Goal: Communication & Community: Participate in discussion

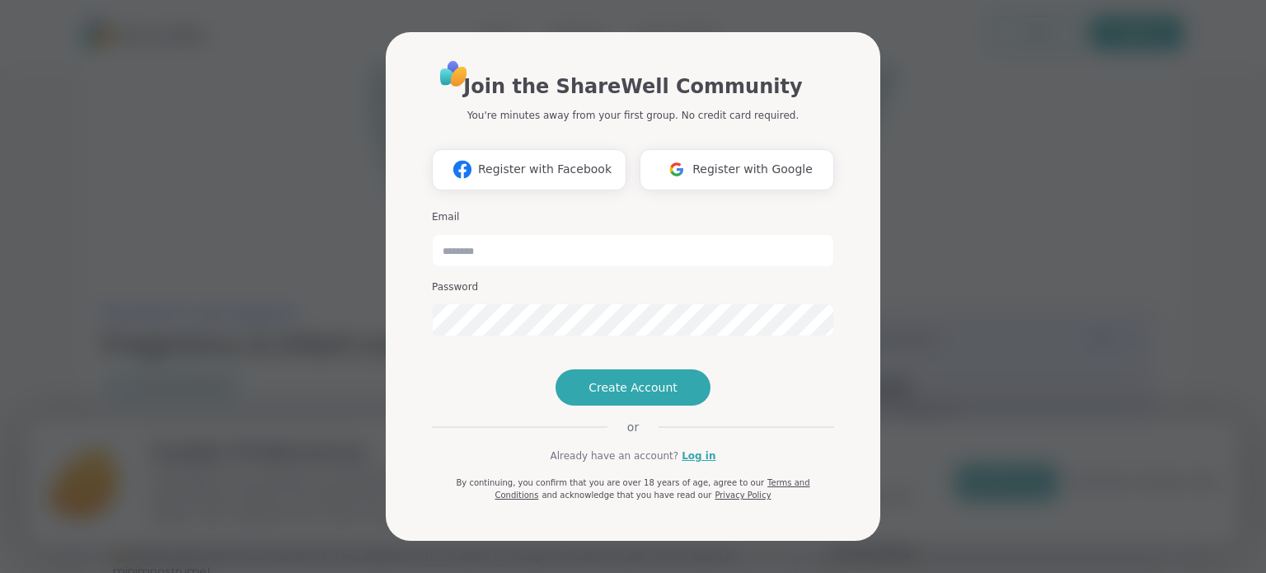
type input "**********"
click at [690, 463] on link "Log in" at bounding box center [699, 456] width 34 height 15
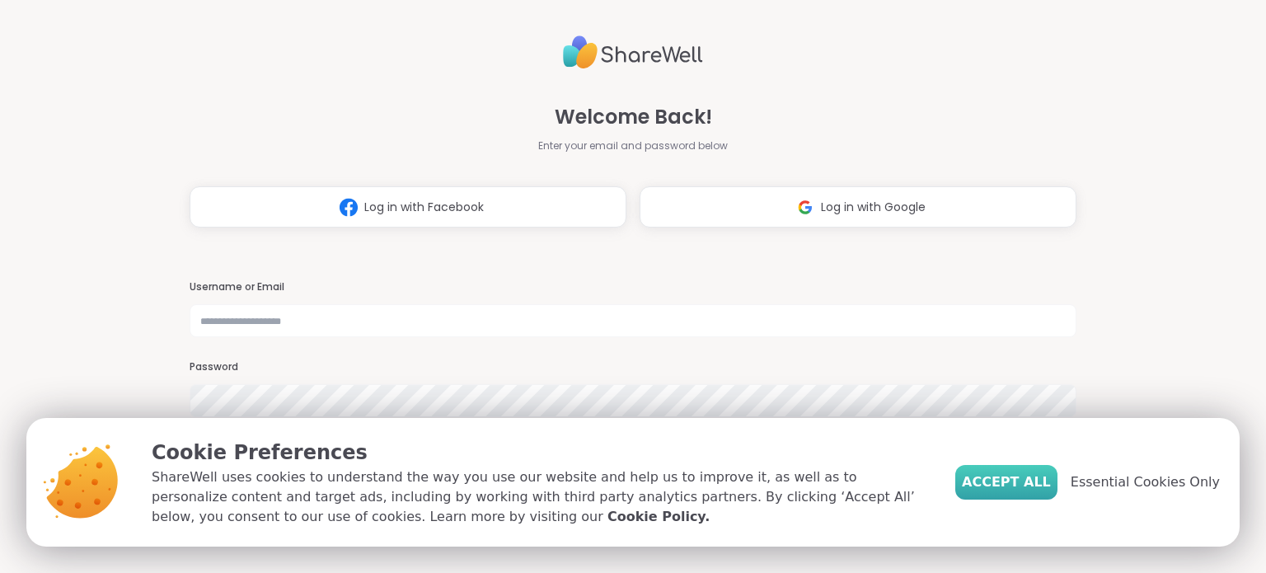
click at [1017, 475] on span "Accept All" at bounding box center [1006, 482] width 89 height 20
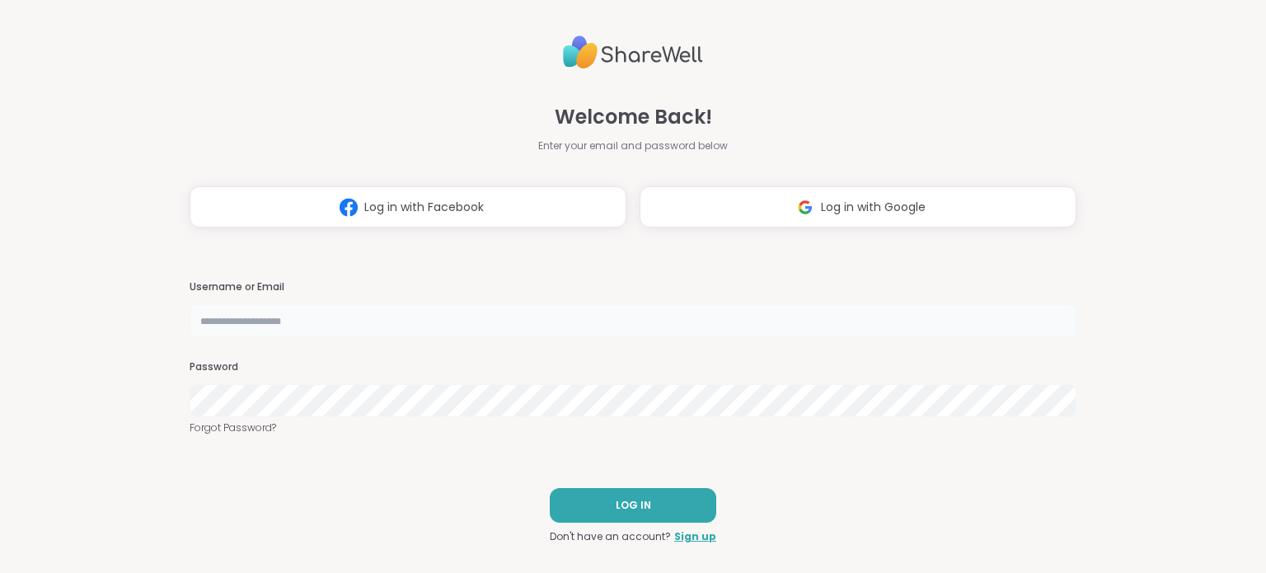
click at [358, 322] on input "text" at bounding box center [633, 320] width 886 height 33
type input "**********"
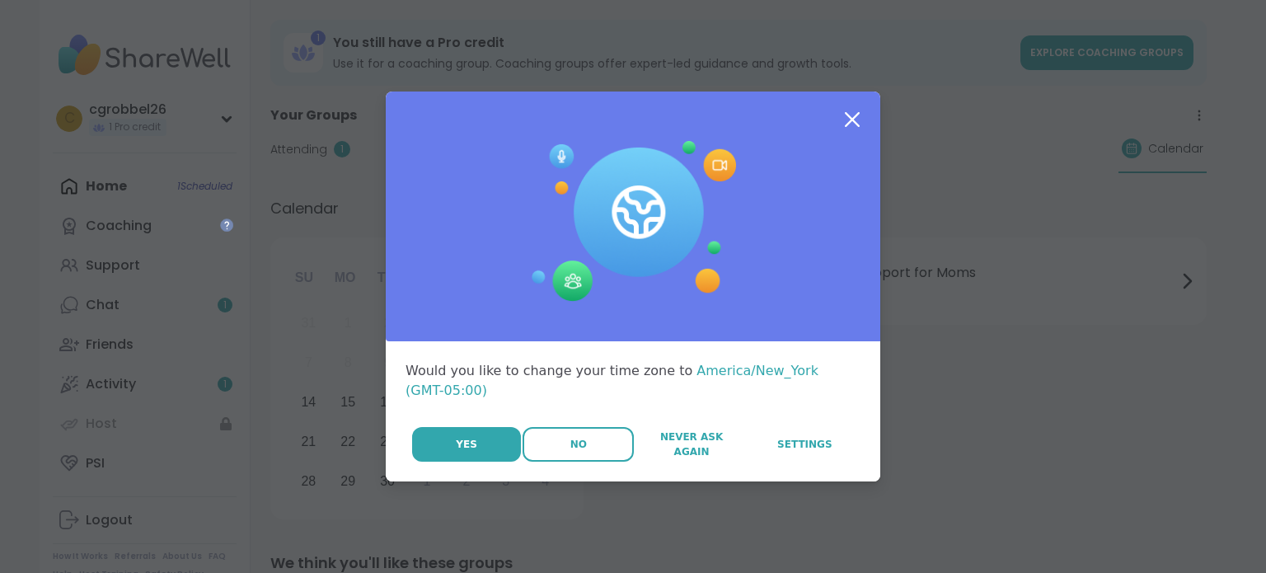
click at [585, 437] on span "No" at bounding box center [579, 444] width 16 height 15
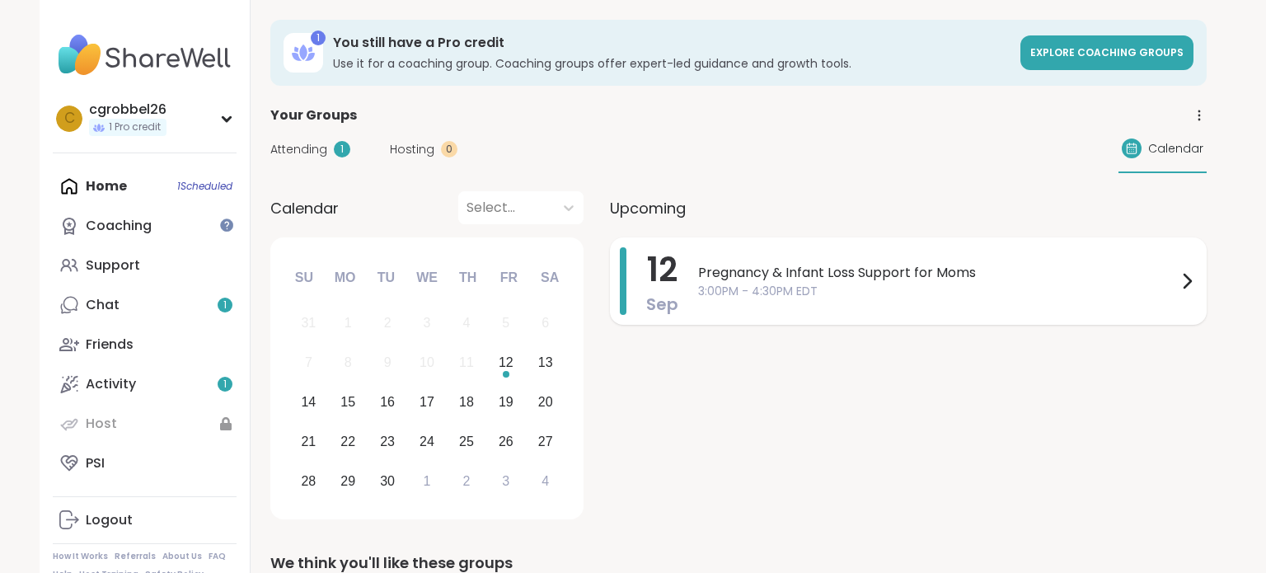
click at [804, 294] on span "3:00PM - 4:30PM EDT" at bounding box center [937, 291] width 479 height 17
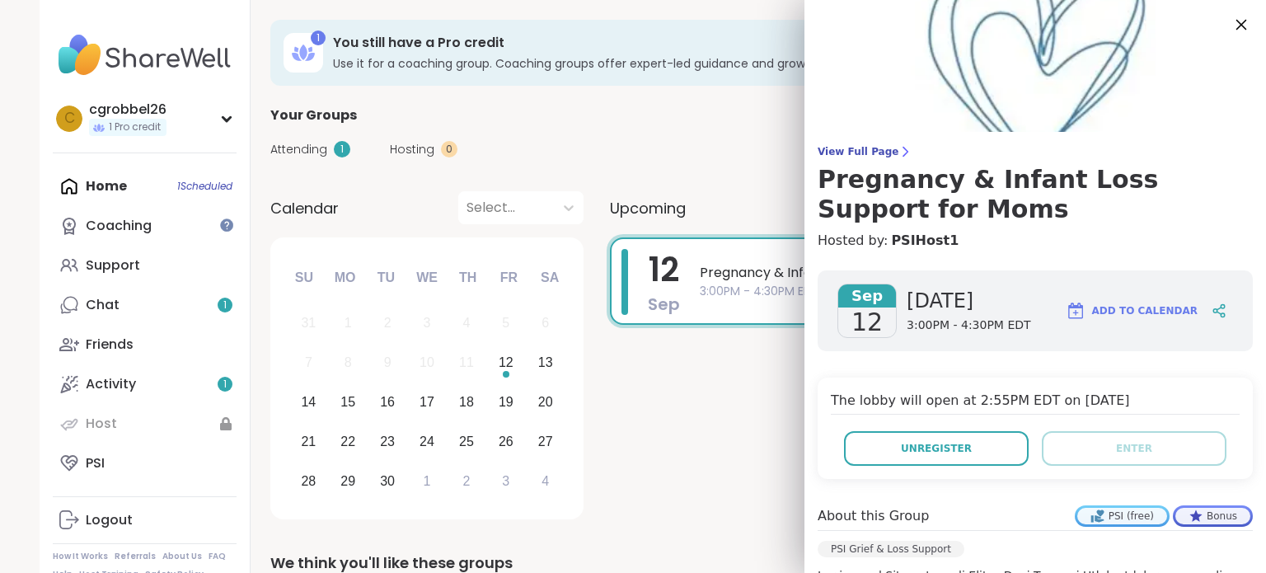
click at [1240, 29] on icon at bounding box center [1241, 24] width 21 height 21
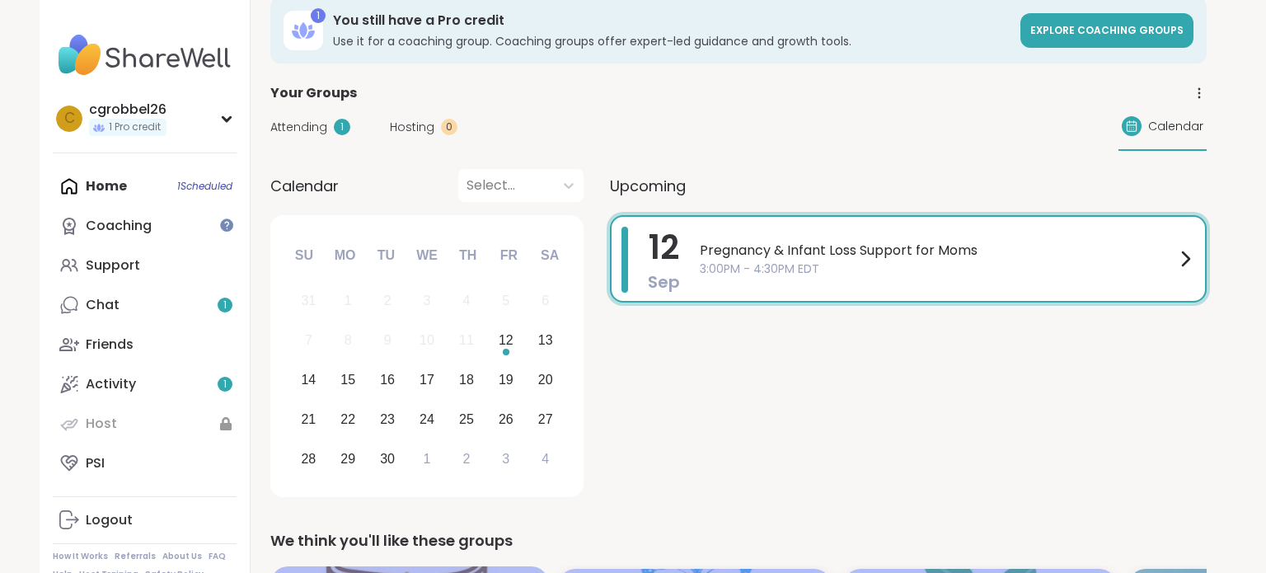
scroll to position [21, 0]
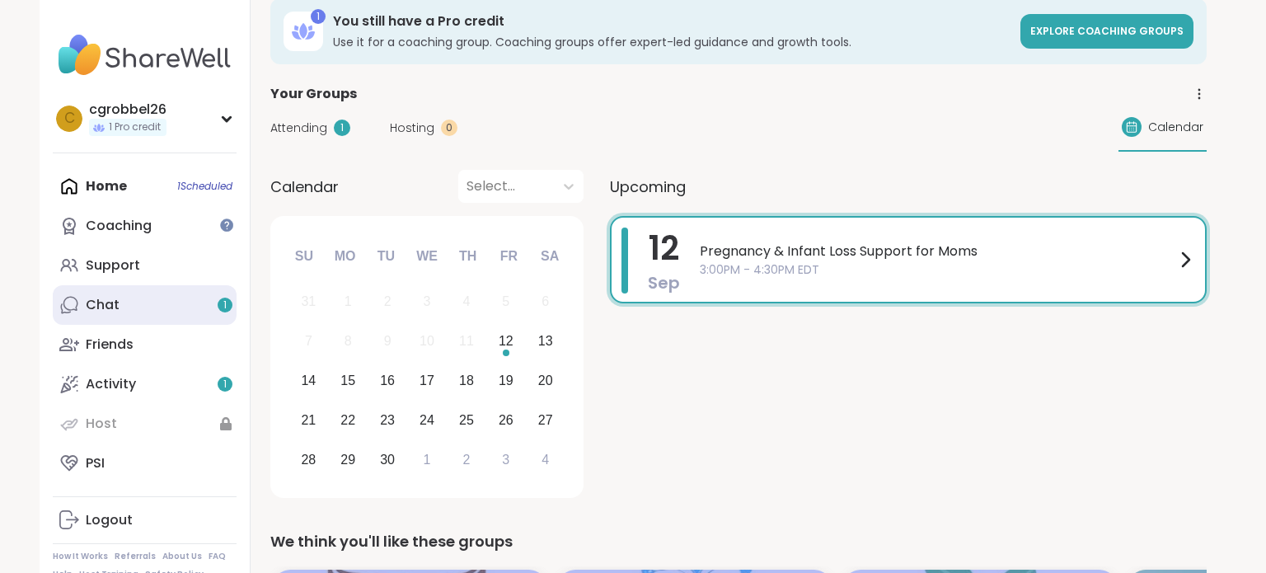
click at [127, 307] on link "Chat 1" at bounding box center [145, 305] width 184 height 40
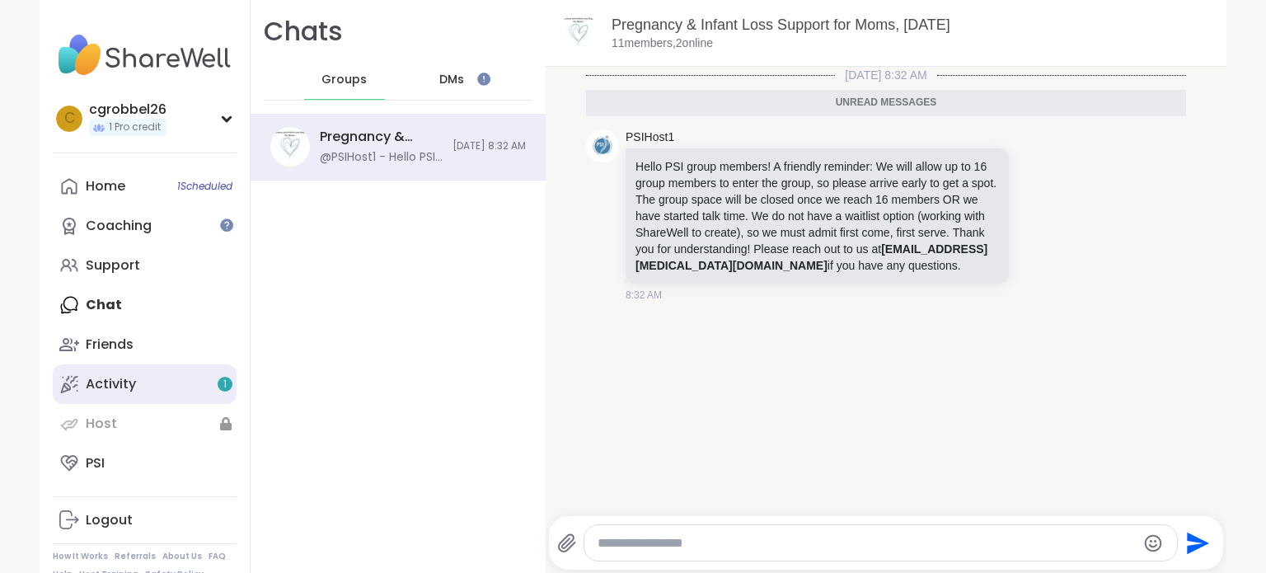
click at [148, 380] on link "Activity 1" at bounding box center [145, 384] width 184 height 40
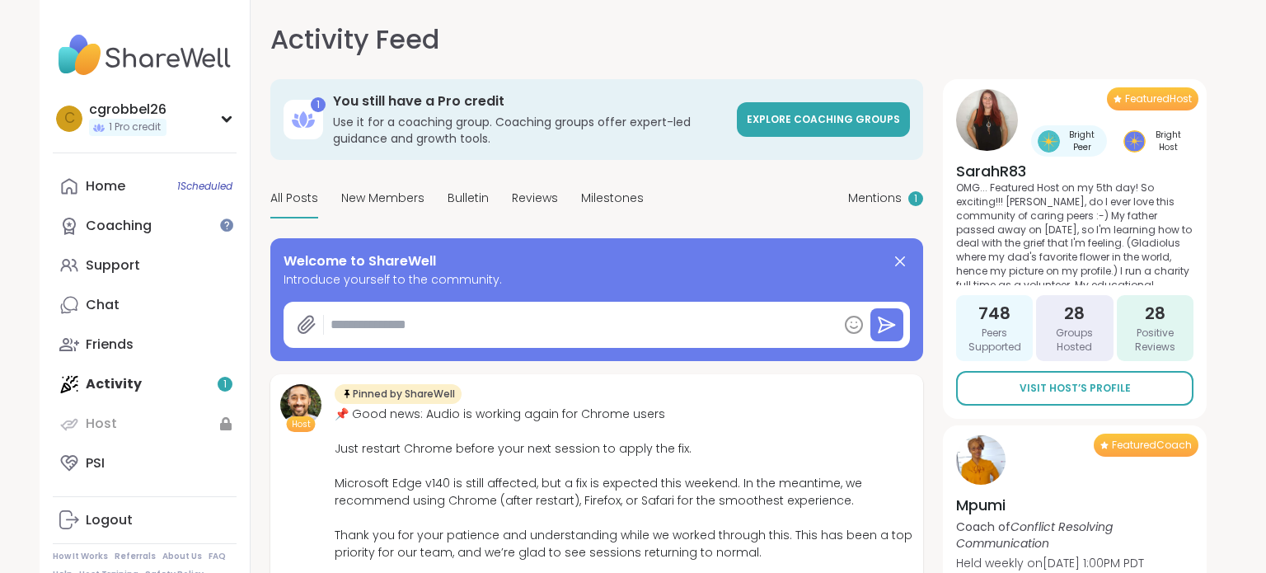
type textarea "*"
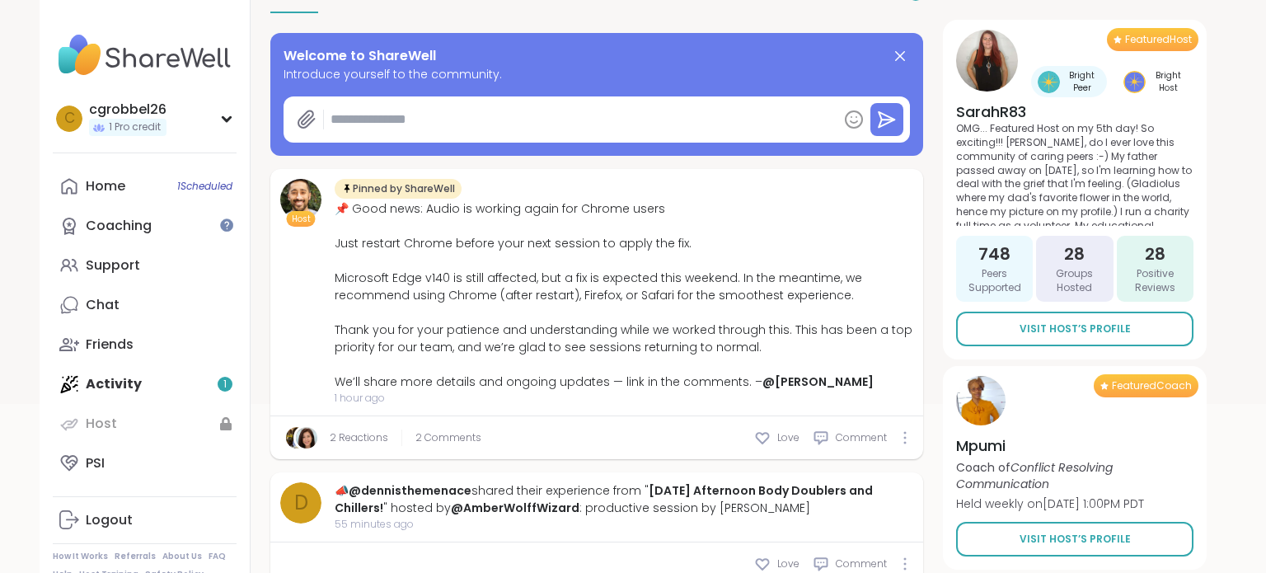
scroll to position [182, 0]
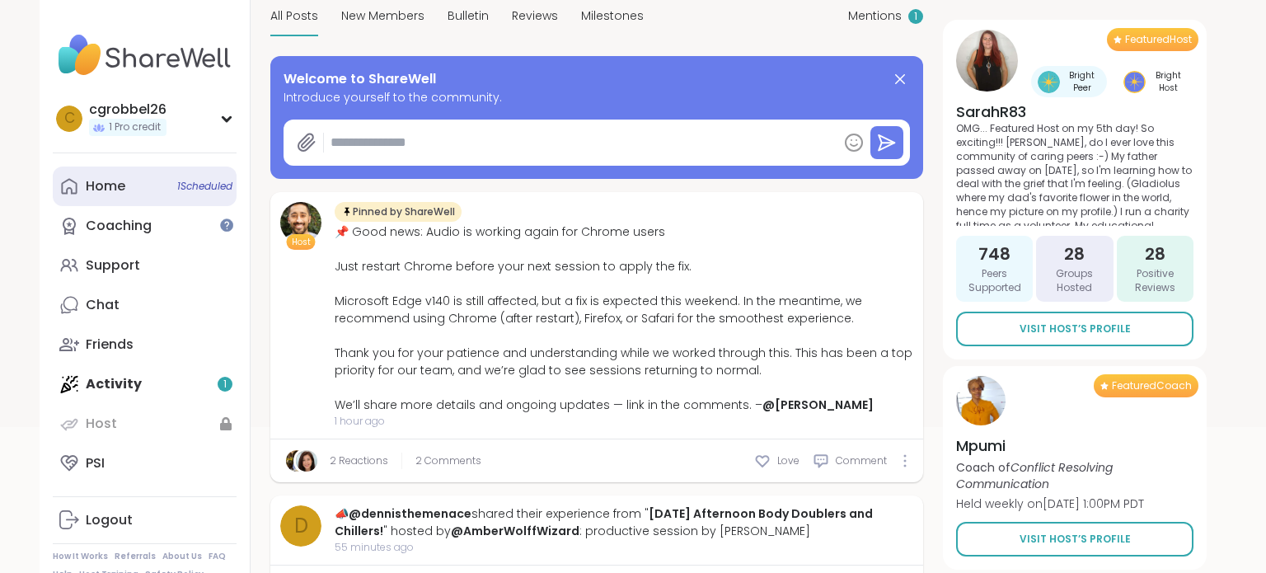
click at [138, 188] on link "Home 1 Scheduled" at bounding box center [145, 187] width 184 height 40
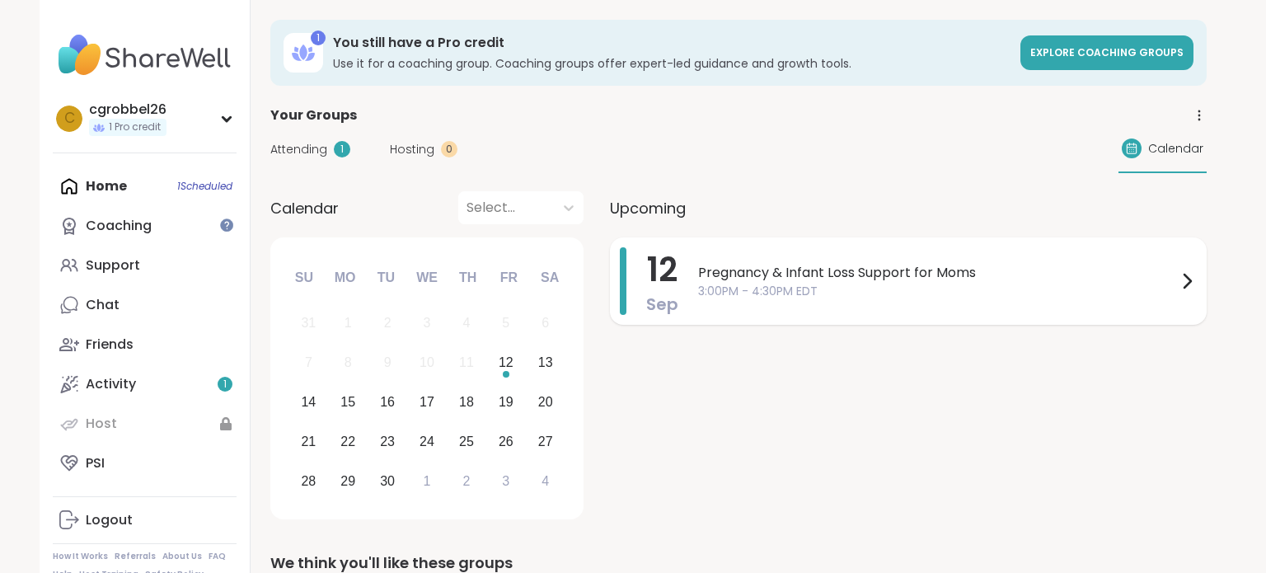
click at [936, 303] on div "Pregnancy & Infant Loss Support for Moms 3:00PM - 4:30PM EDT" at bounding box center [947, 281] width 499 height 68
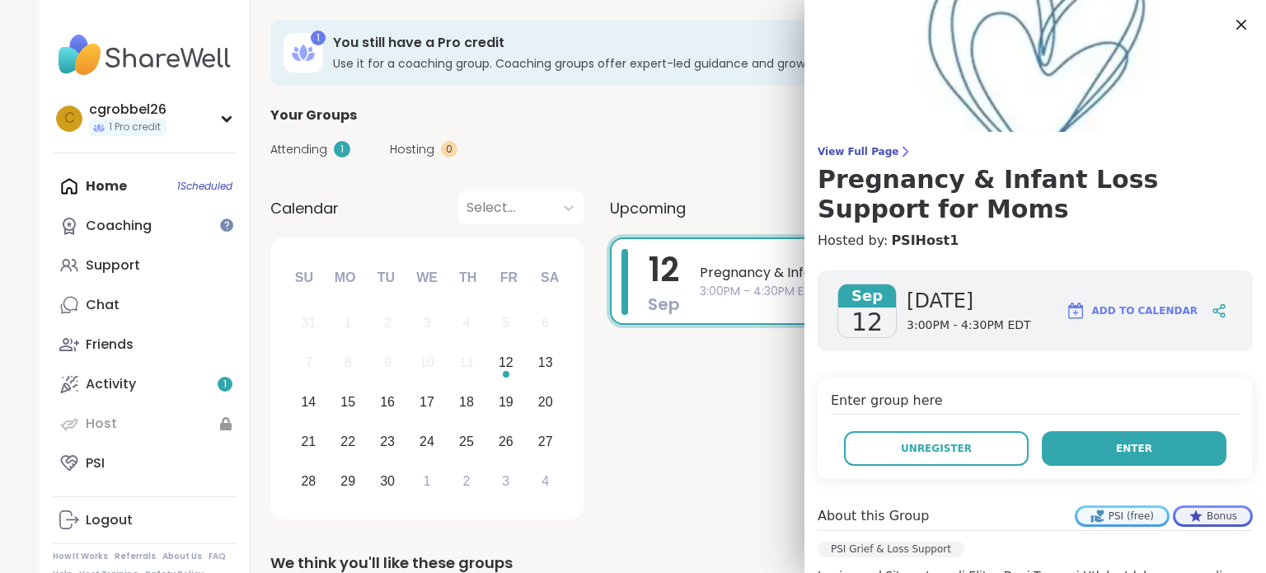
click at [1122, 441] on span "Enter" at bounding box center [1134, 448] width 36 height 15
